Goal: Task Accomplishment & Management: Complete application form

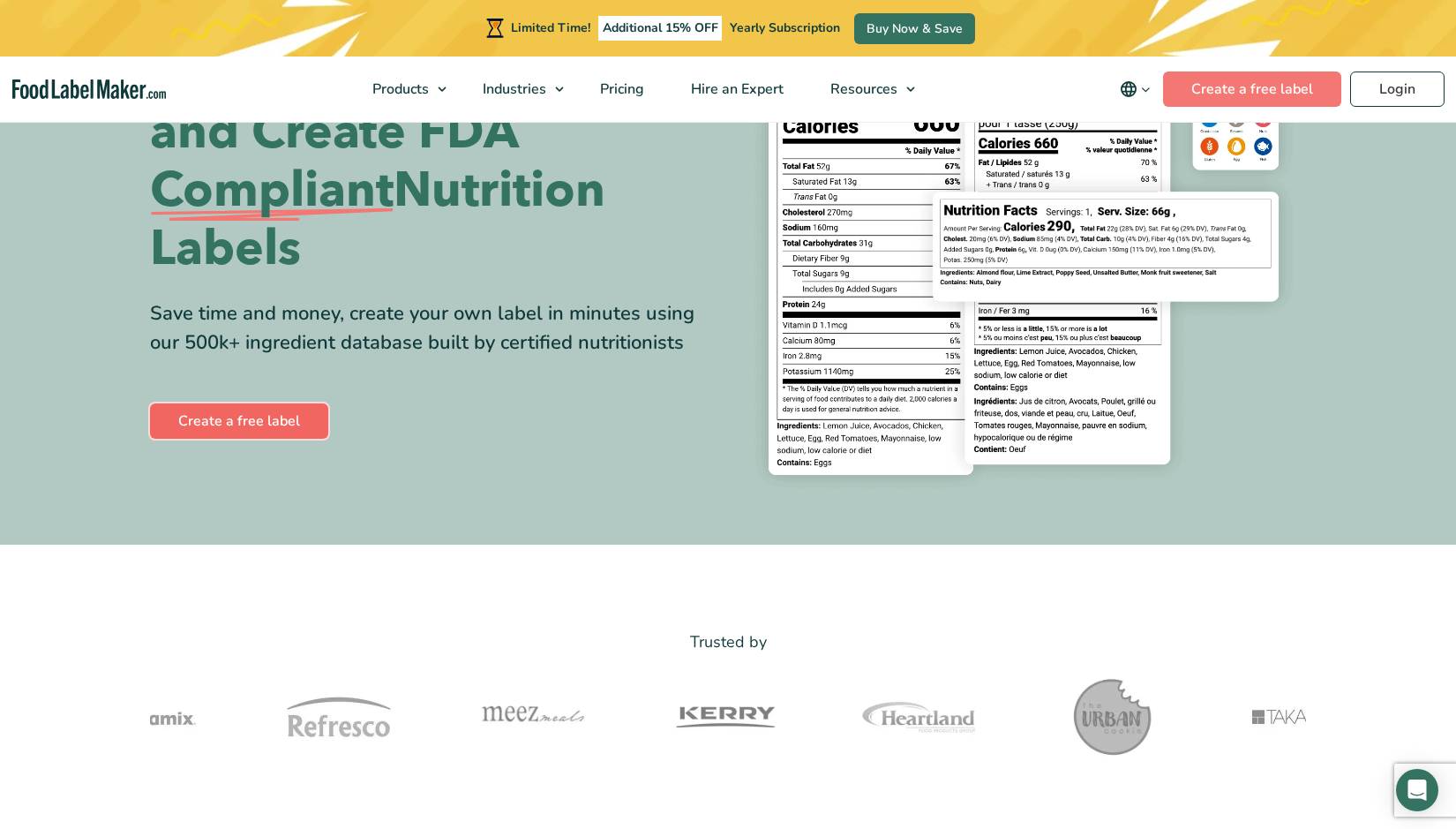
click at [235, 424] on link "Create a free label" at bounding box center [239, 420] width 178 height 35
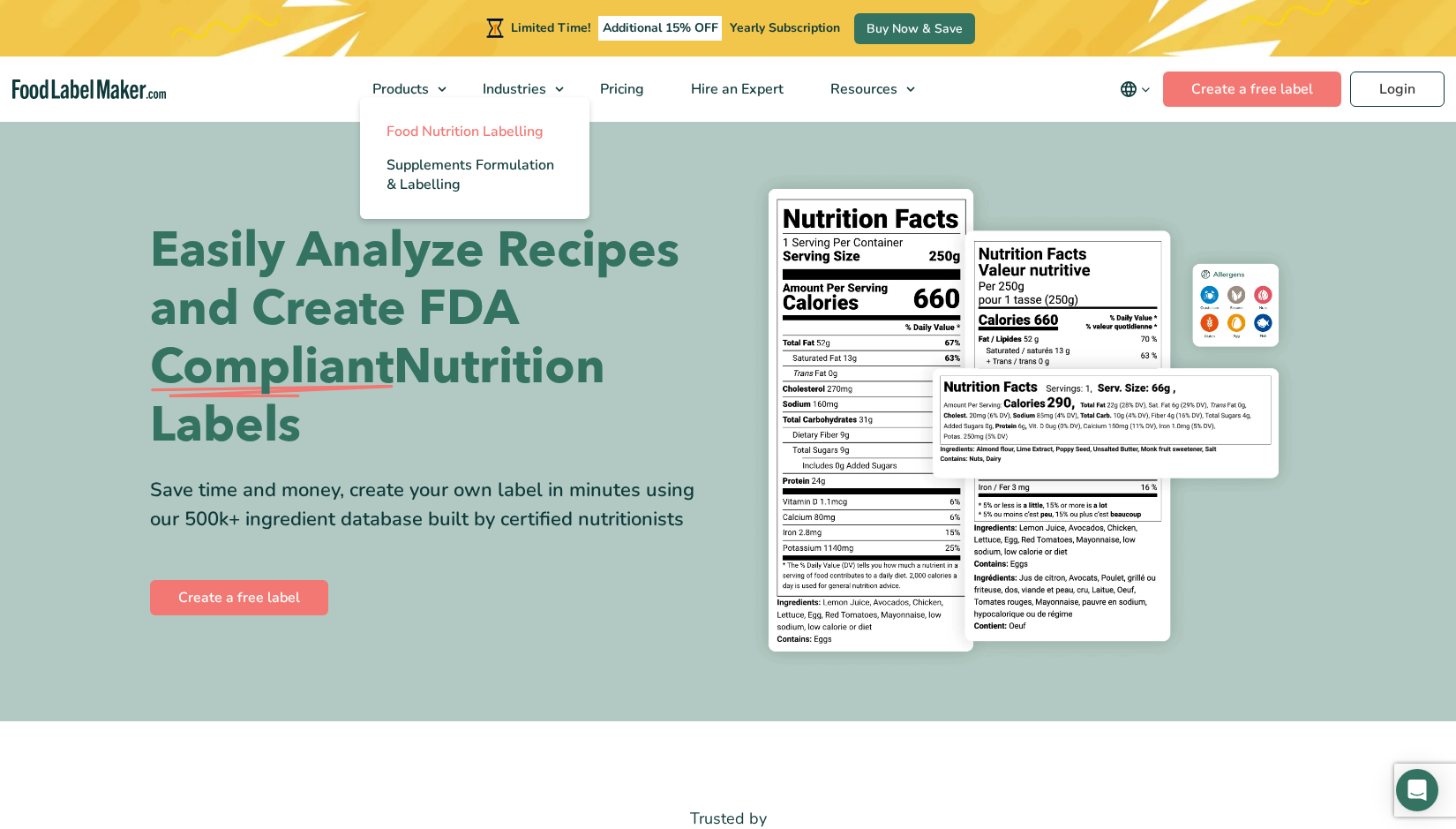
click at [449, 131] on span "Food Nutrition Labelling" at bounding box center [465, 131] width 157 height 19
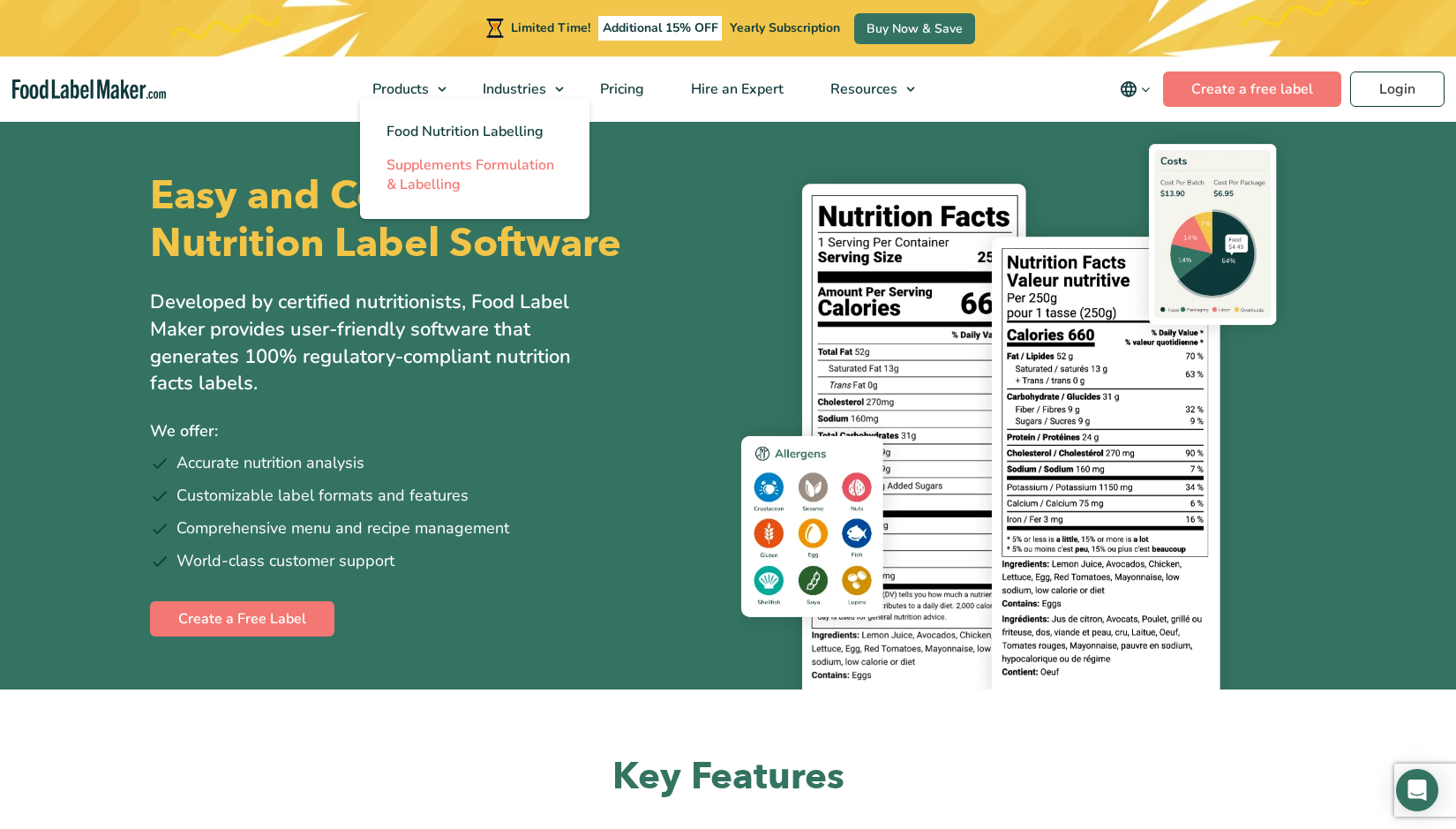
click at [443, 168] on span "Supplements Formulation & Labelling" at bounding box center [470, 175] width 167 height 39
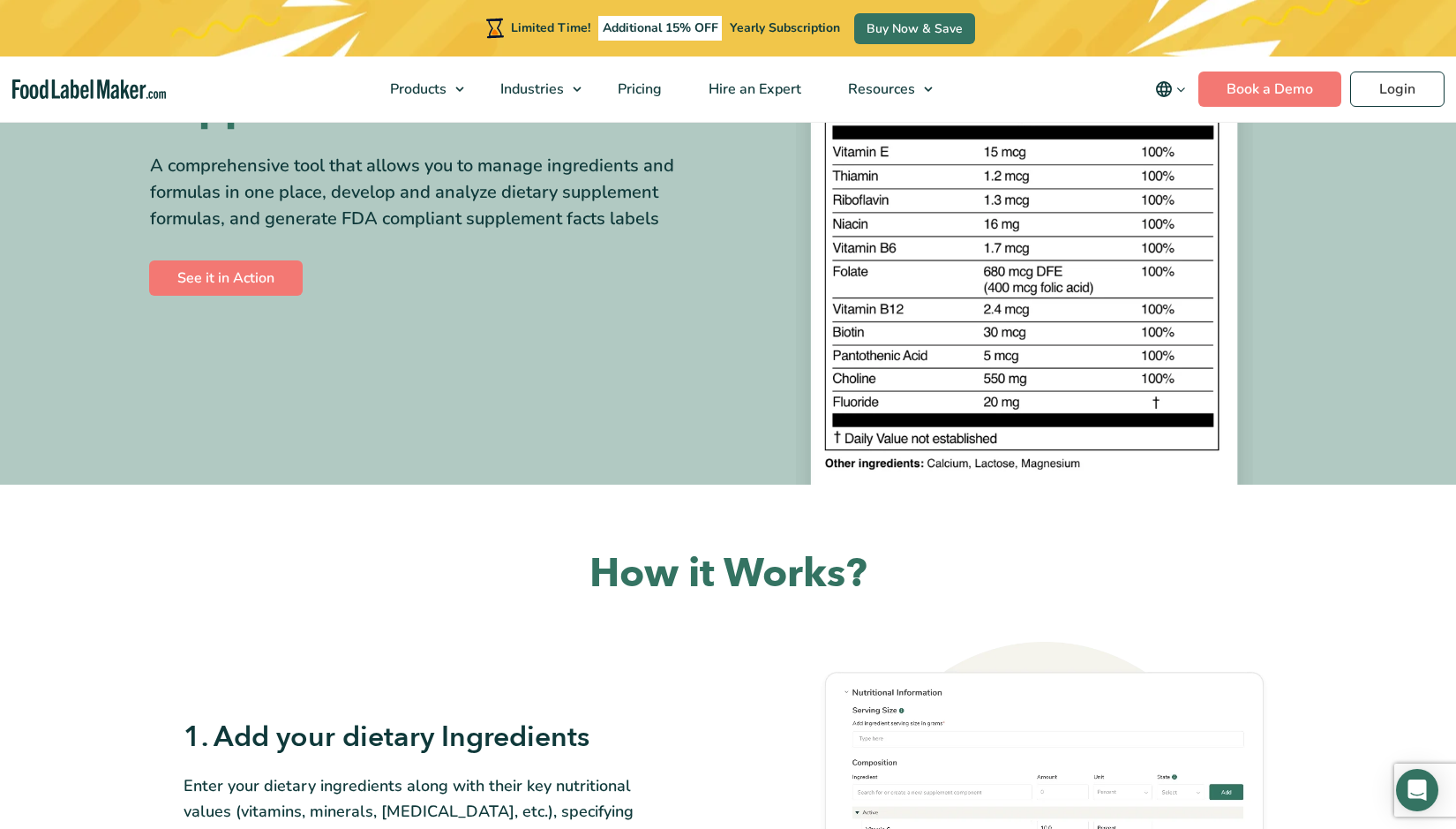
scroll to position [88, 0]
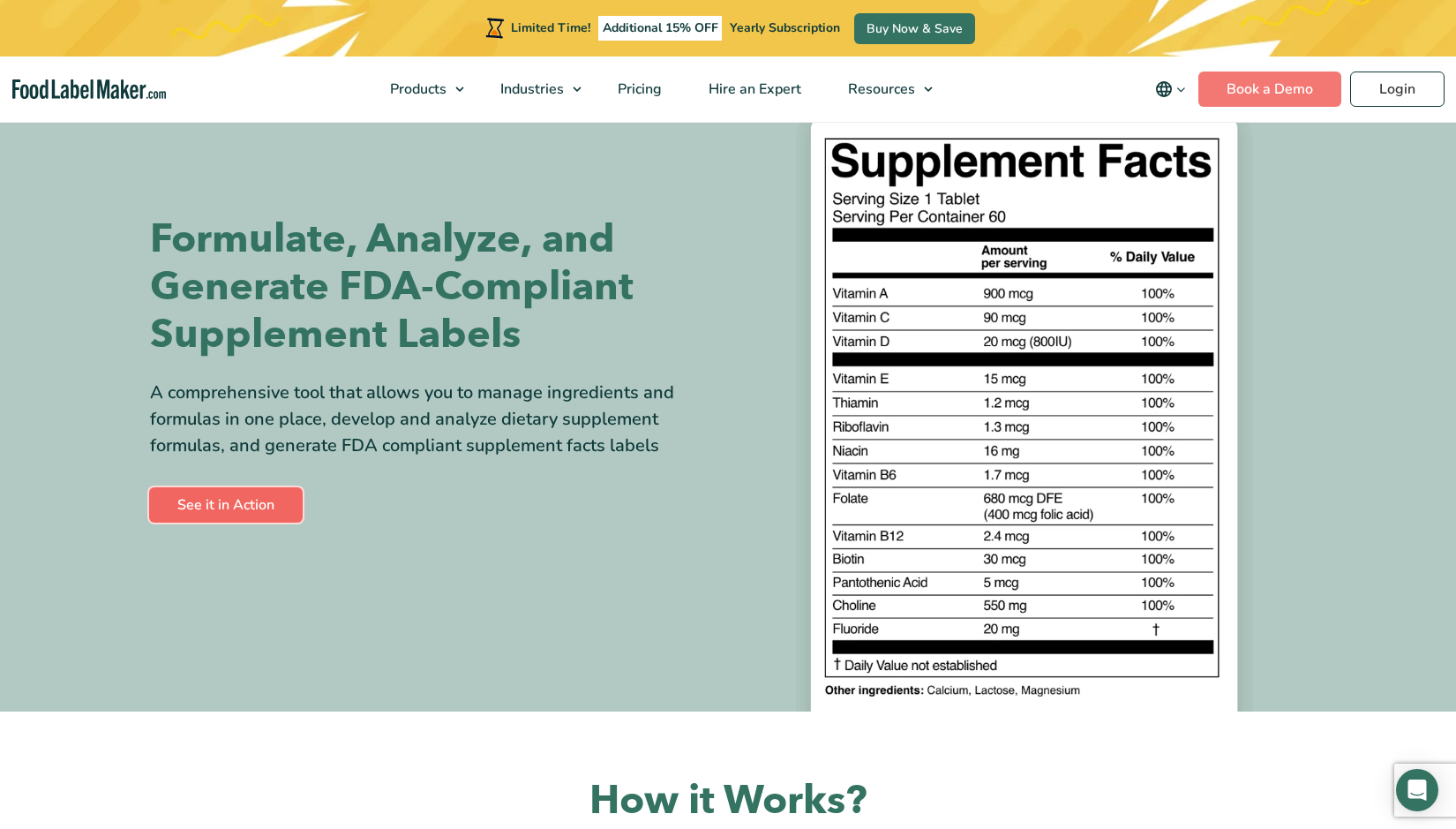
click at [228, 511] on link "See it in Action" at bounding box center [226, 504] width 154 height 35
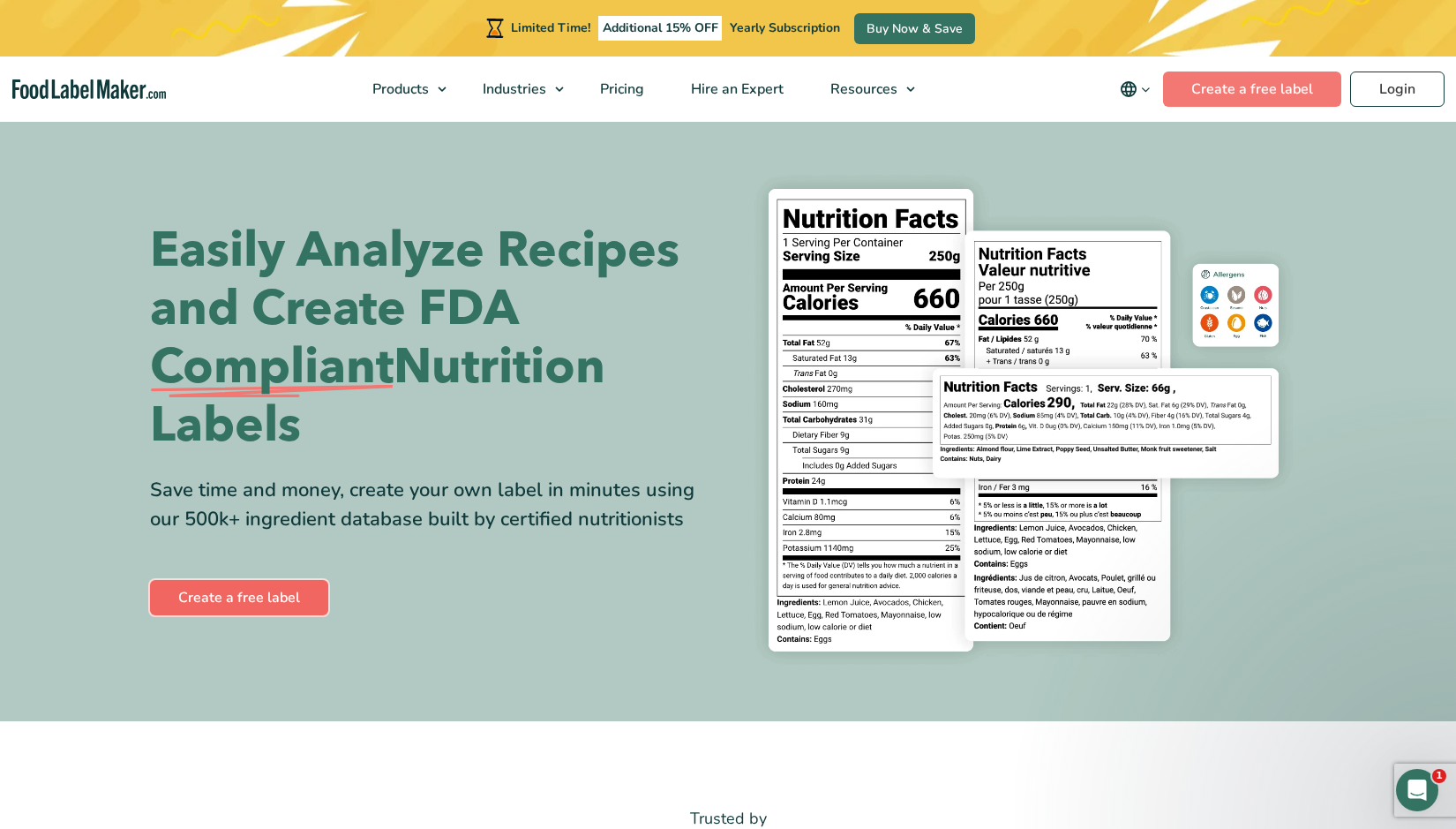
drag, startPoint x: 0, startPoint y: 0, endPoint x: 272, endPoint y: 598, distance: 657.0
click at [272, 598] on link "Create a free label" at bounding box center [239, 597] width 178 height 35
